Goal: Transaction & Acquisition: Purchase product/service

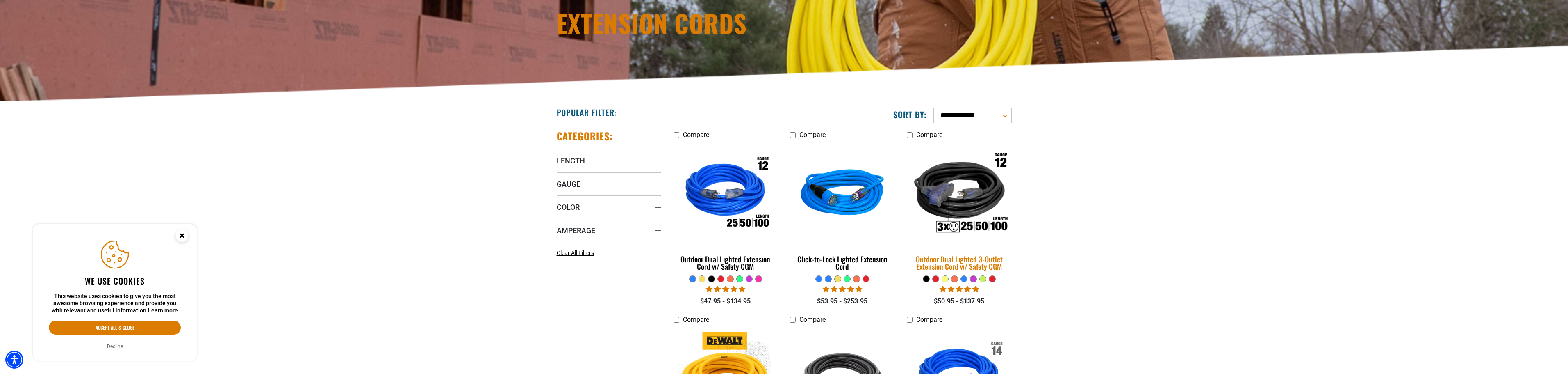
scroll to position [123, 0]
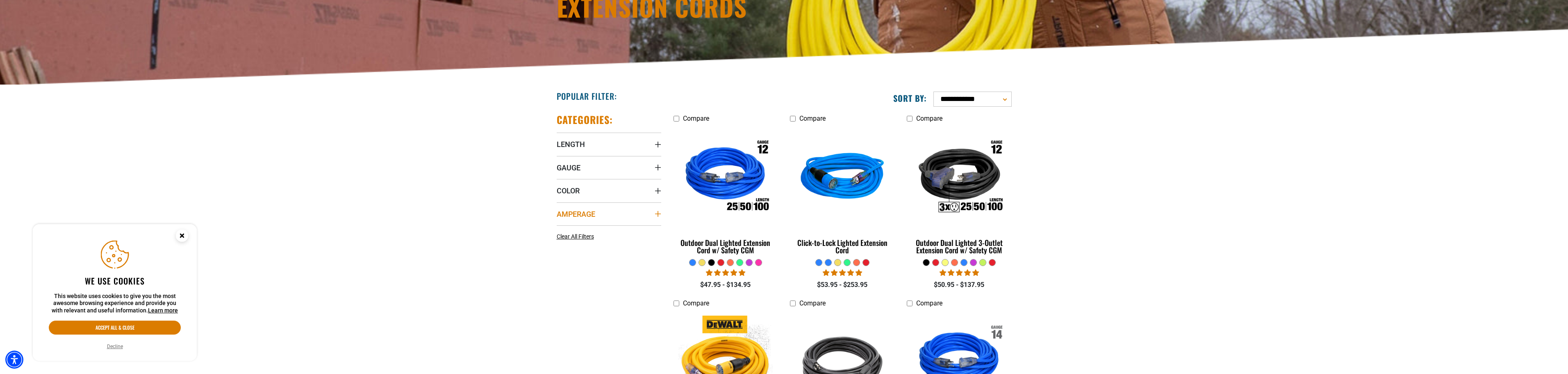
click at [646, 213] on summary "Amperage" at bounding box center [609, 214] width 105 height 23
click at [560, 245] on icon at bounding box center [560, 245] width 7 height 11
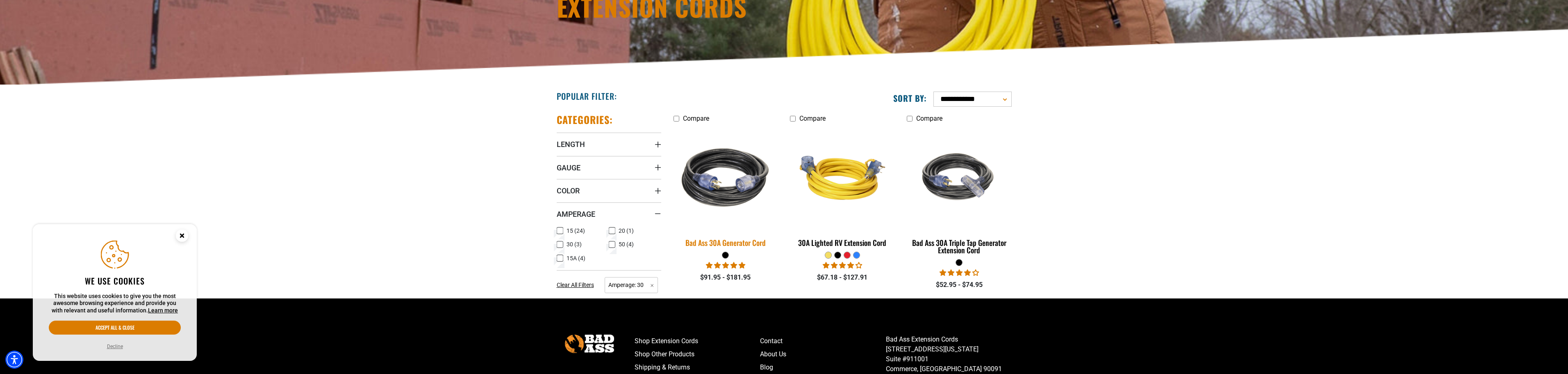
click at [730, 183] on img at bounding box center [726, 177] width 115 height 105
